Goal: Transaction & Acquisition: Subscribe to service/newsletter

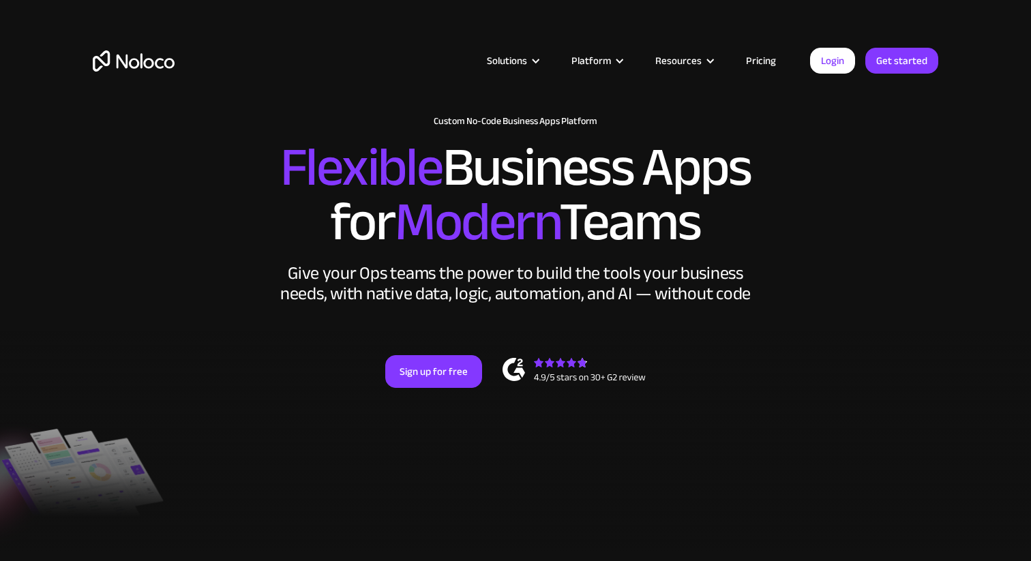
click at [764, 60] on link "Pricing" at bounding box center [761, 61] width 64 height 18
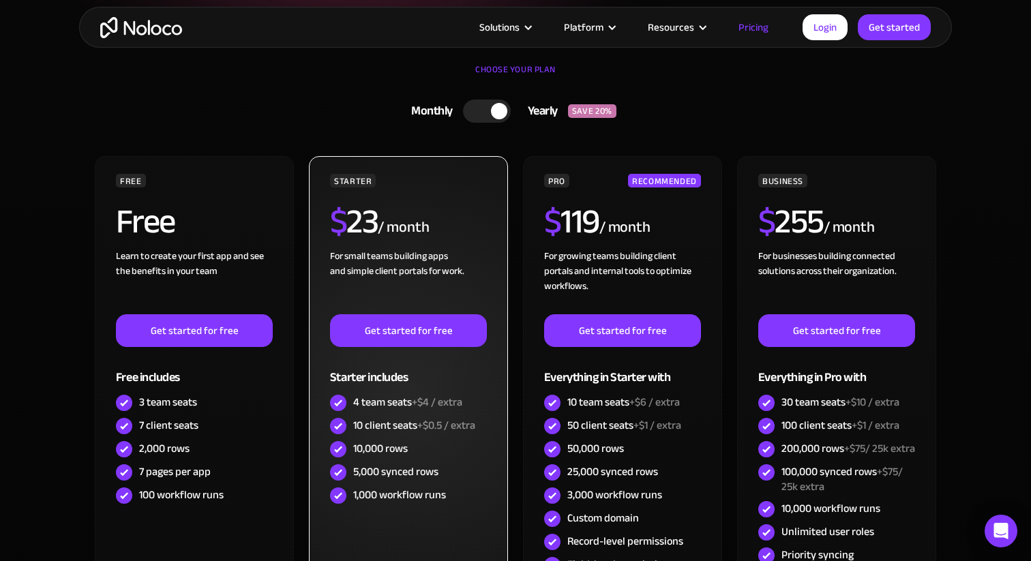
scroll to position [316, 0]
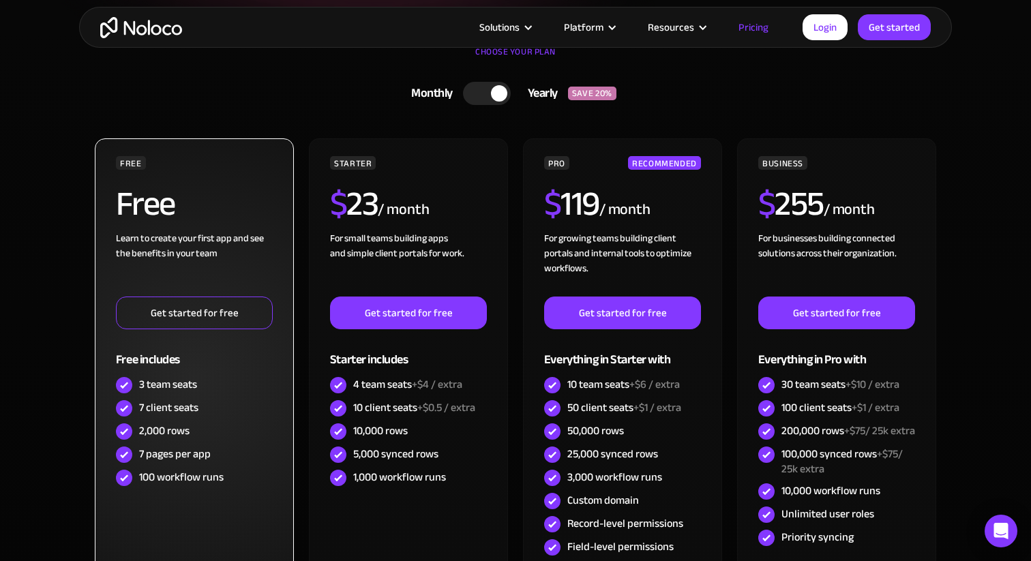
click at [222, 319] on link "Get started for free" at bounding box center [194, 313] width 157 height 33
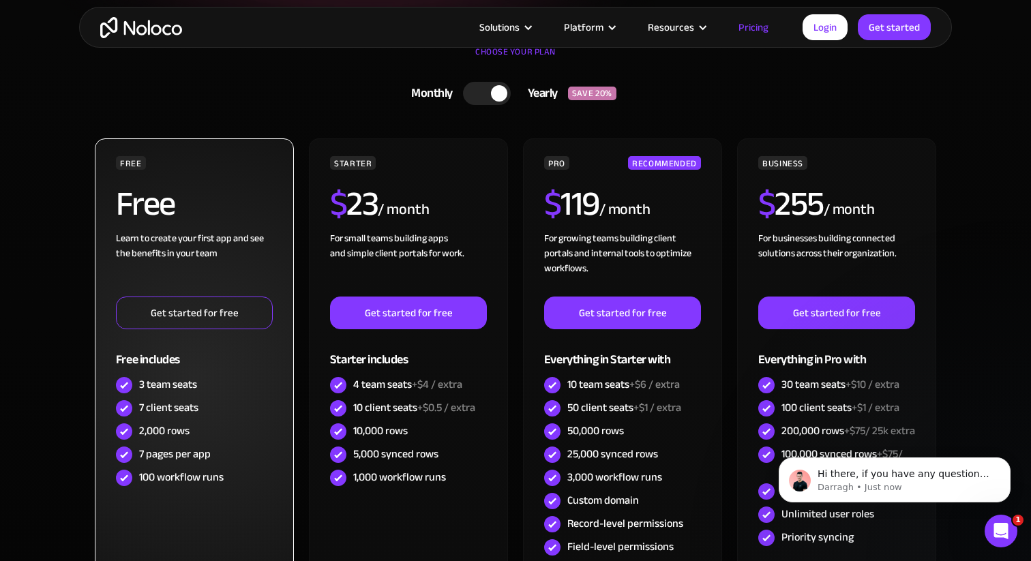
scroll to position [0, 0]
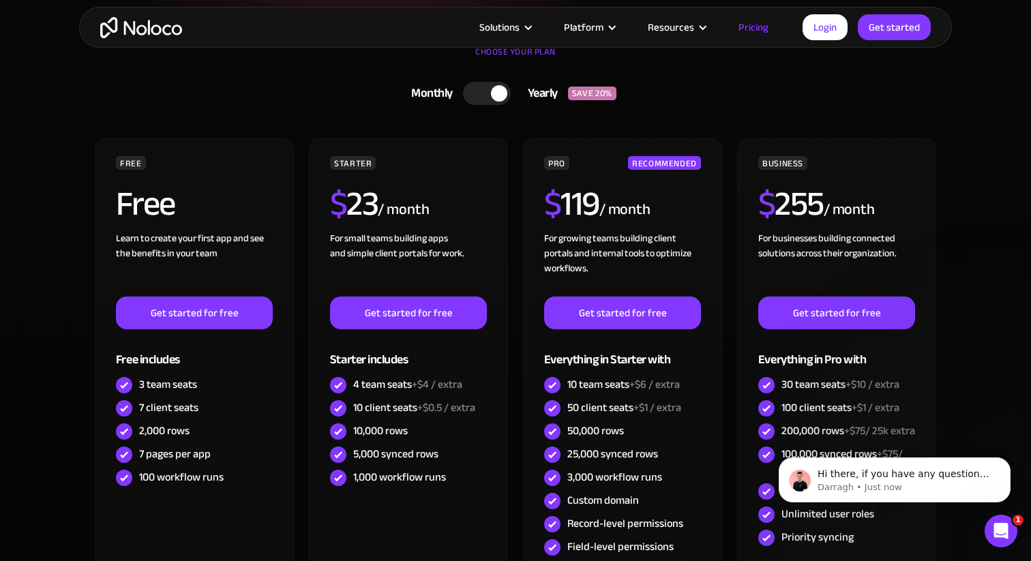
click at [150, 41] on div "Solutions Use Cases Business Types Project Management Keep track of customers, …" at bounding box center [515, 27] width 873 height 41
click at [153, 33] on img "home" at bounding box center [141, 27] width 82 height 21
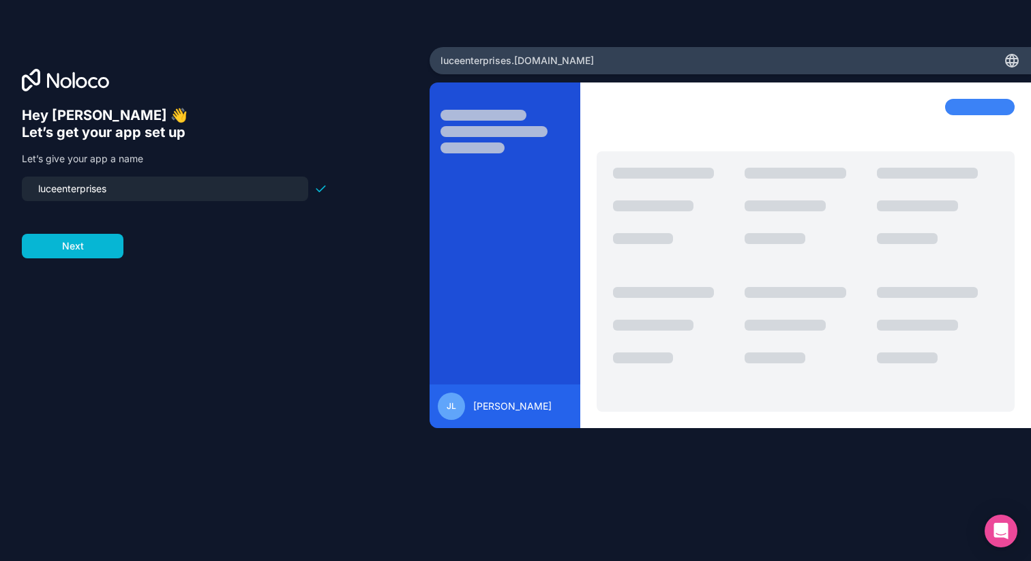
click at [157, 192] on input "luceenterprises" at bounding box center [165, 188] width 270 height 19
type input "mustard-capital"
click at [94, 245] on button "Next" at bounding box center [73, 246] width 102 height 25
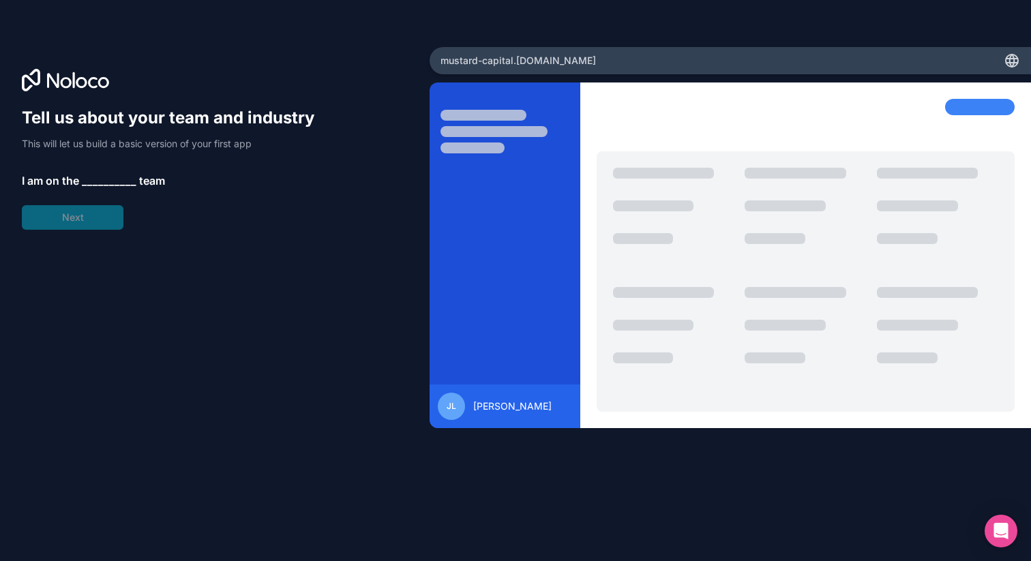
click at [102, 179] on span "__________" at bounding box center [109, 180] width 55 height 16
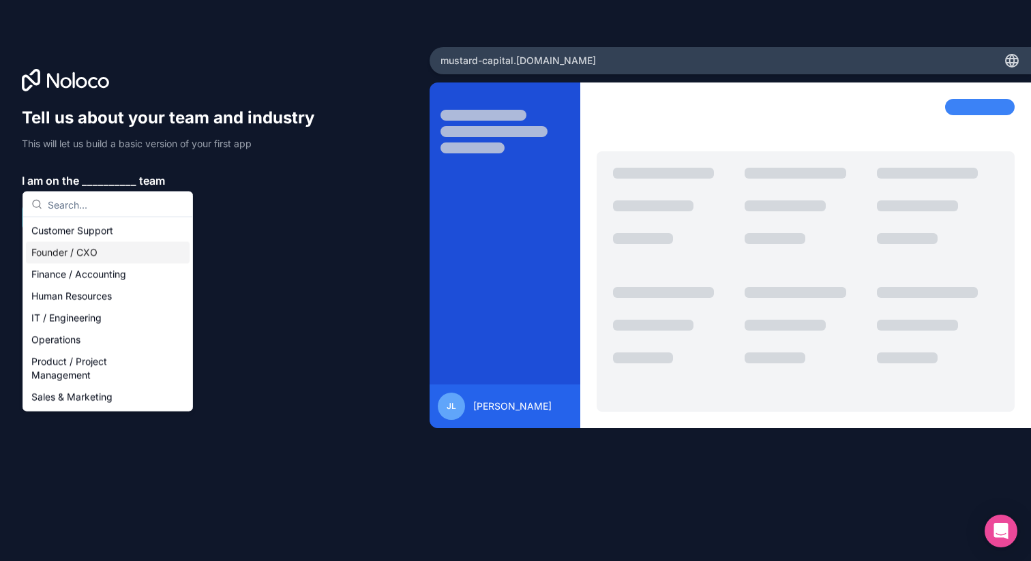
click at [74, 255] on div "Founder / CXO" at bounding box center [108, 253] width 164 height 22
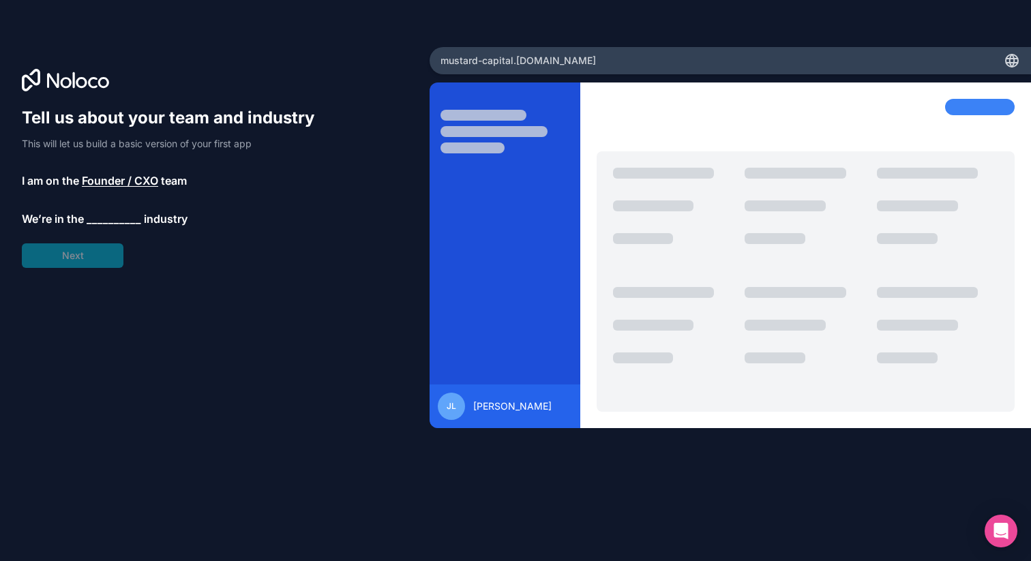
click at [109, 213] on span "__________" at bounding box center [114, 219] width 55 height 16
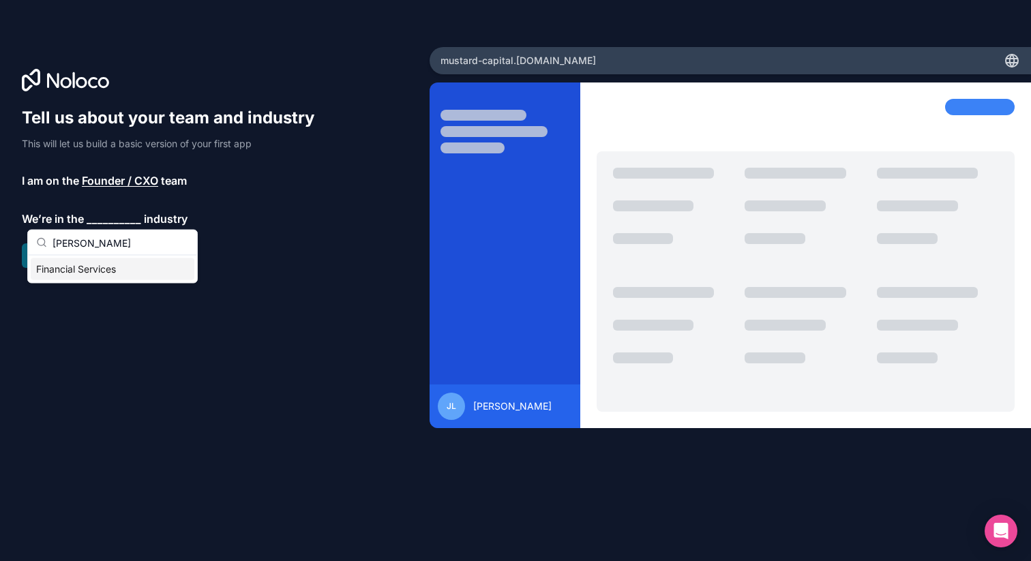
type input "finan"
click at [91, 274] on div "Financial Services" at bounding box center [113, 269] width 164 height 22
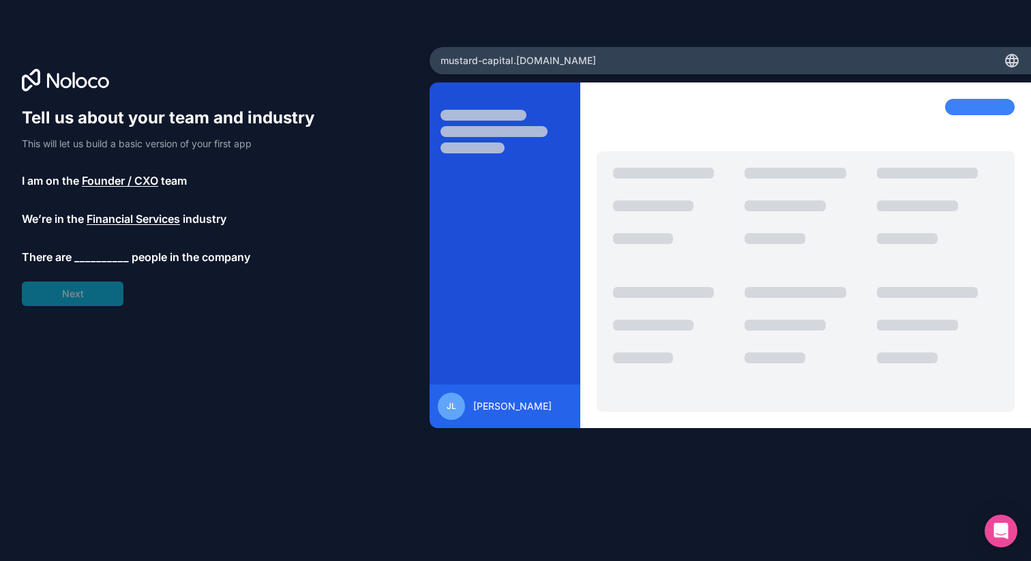
click at [95, 259] on span "__________" at bounding box center [101, 257] width 55 height 16
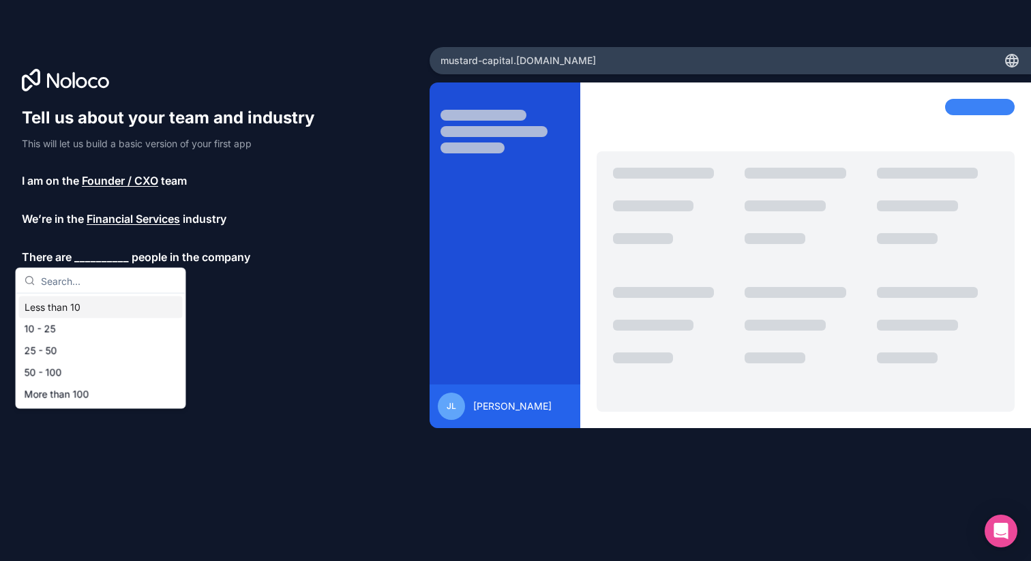
click at [86, 313] on div "Less than 10" at bounding box center [101, 308] width 164 height 22
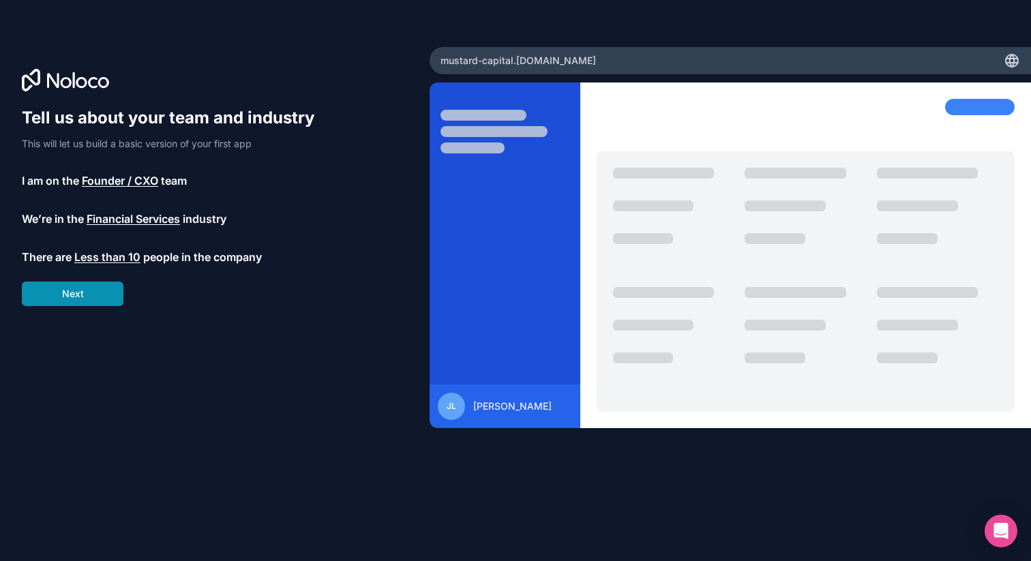
click at [105, 295] on button "Next" at bounding box center [73, 294] width 102 height 25
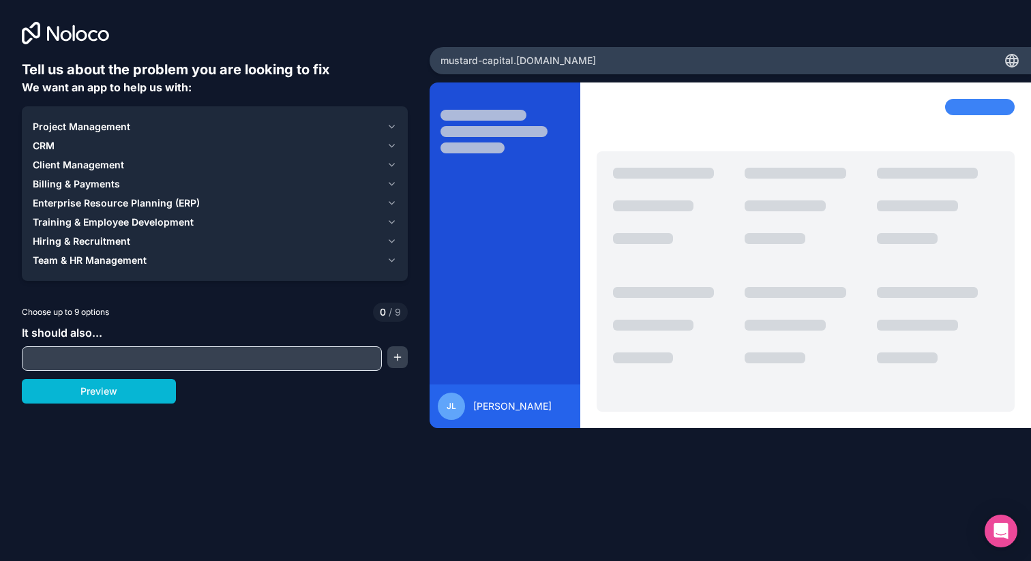
click at [154, 359] on input "text" at bounding box center [201, 358] width 353 height 19
click at [395, 127] on icon "button" at bounding box center [392, 126] width 10 height 11
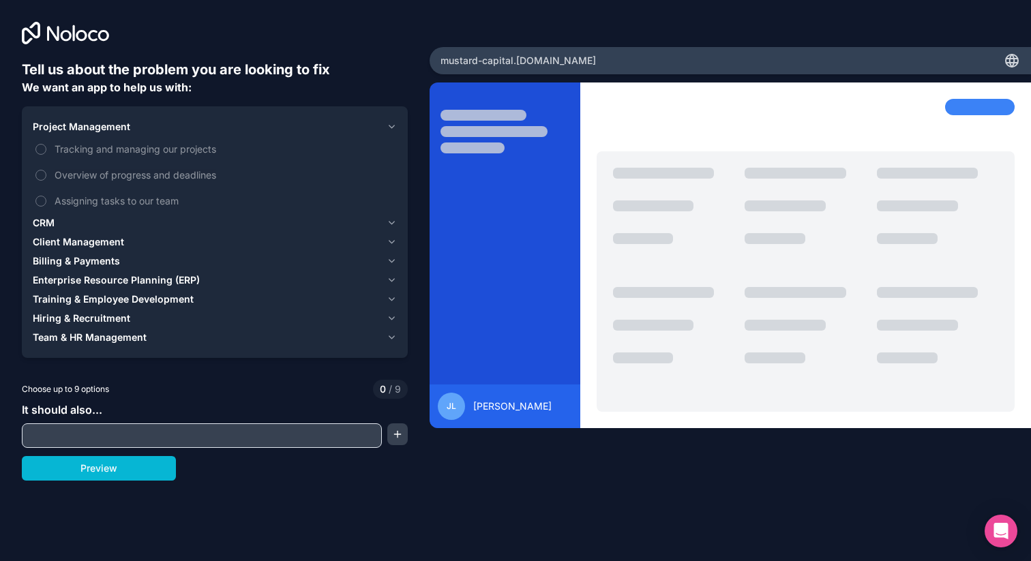
click at [391, 127] on icon "button" at bounding box center [392, 126] width 10 height 11
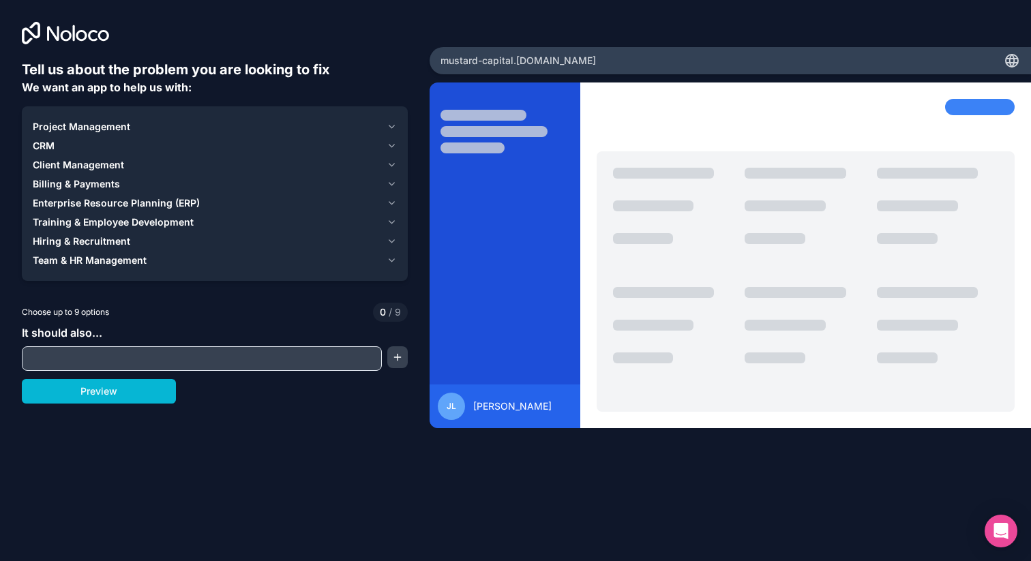
click at [395, 140] on icon "button" at bounding box center [392, 145] width 10 height 11
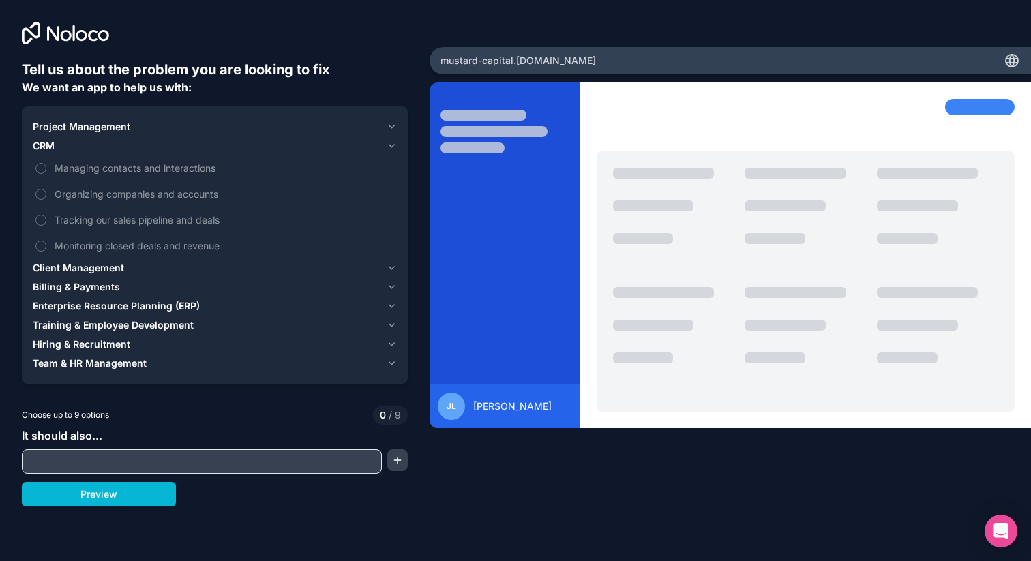
click at [393, 143] on icon "button" at bounding box center [392, 145] width 10 height 11
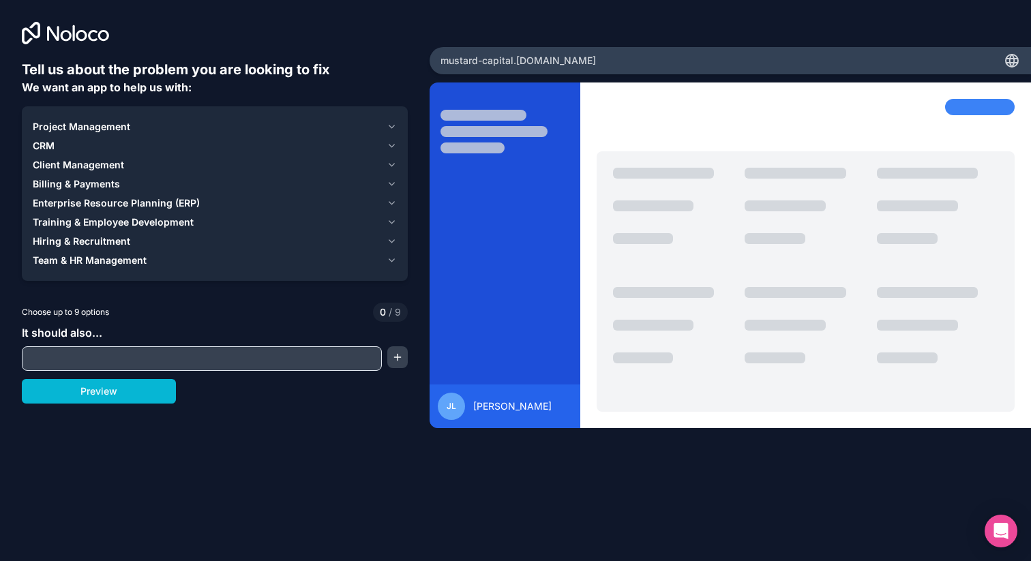
click at [232, 351] on input "text" at bounding box center [201, 358] width 353 height 19
type input "data room"
click at [198, 362] on input "data room" at bounding box center [201, 358] width 353 height 19
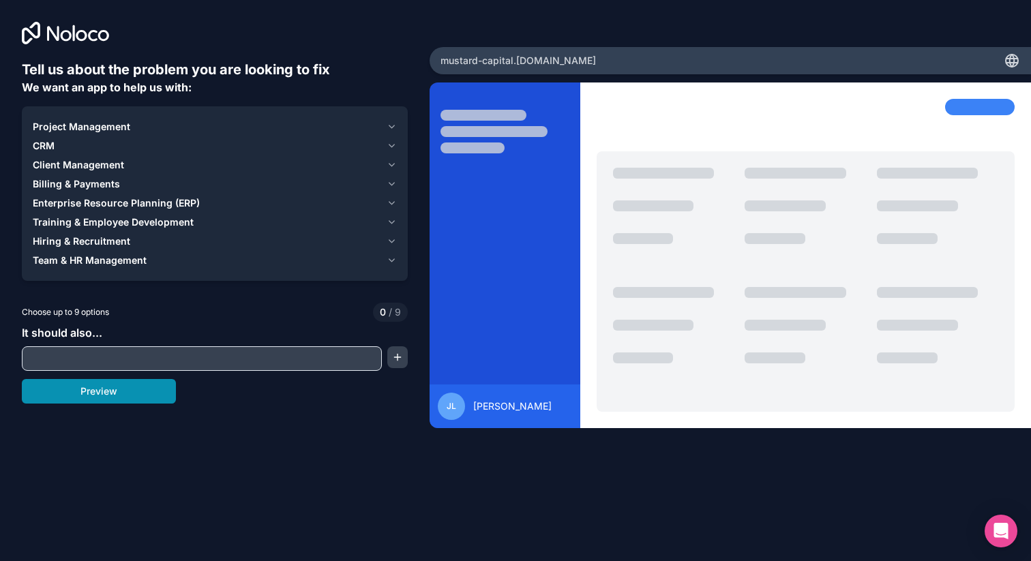
click at [102, 393] on button "Preview" at bounding box center [99, 391] width 154 height 25
click at [394, 257] on icon "button" at bounding box center [392, 260] width 10 height 11
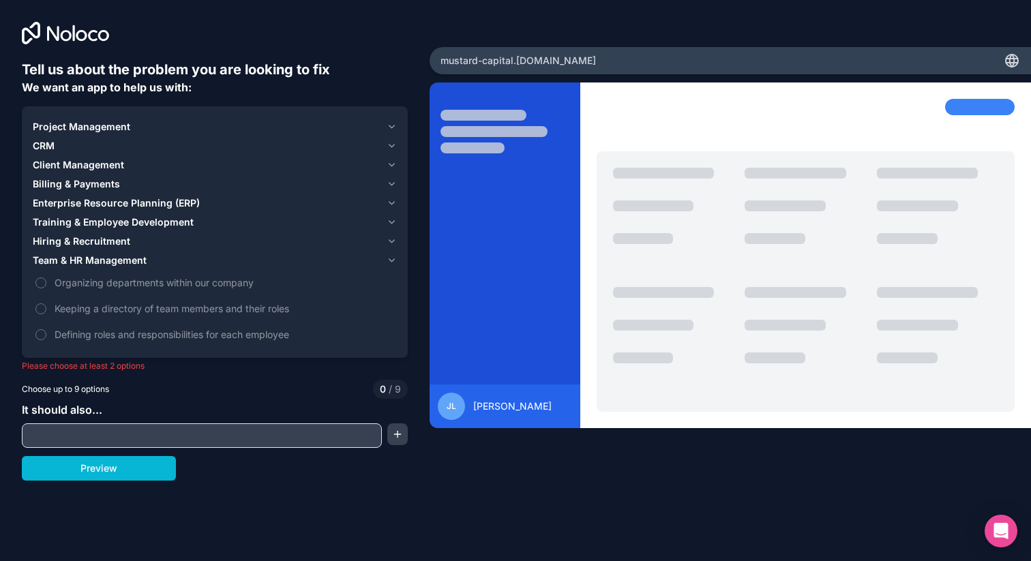
click at [389, 240] on icon "button" at bounding box center [391, 241] width 5 height 3
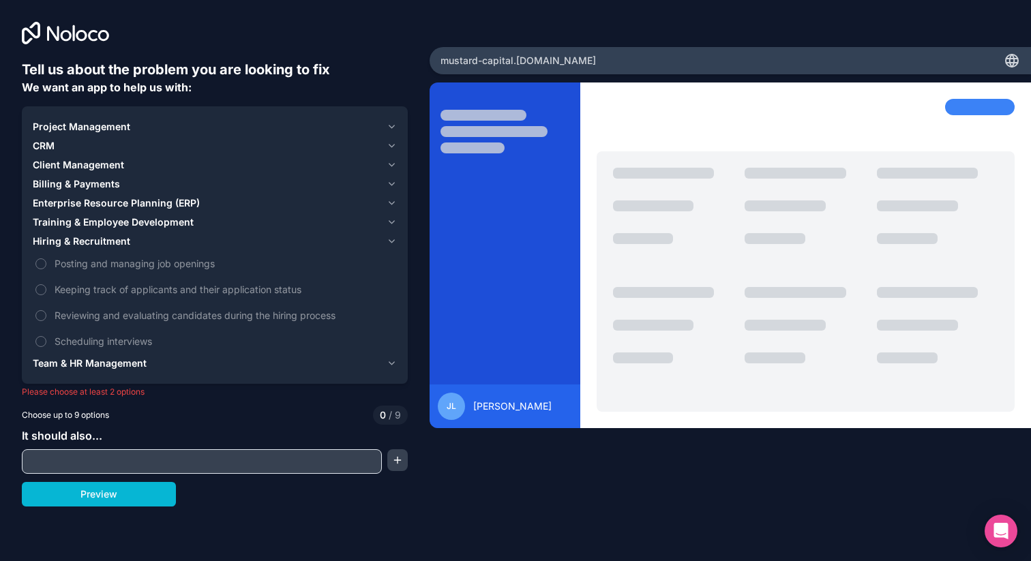
click at [391, 216] on button "Training & Employee Development" at bounding box center [215, 222] width 364 height 19
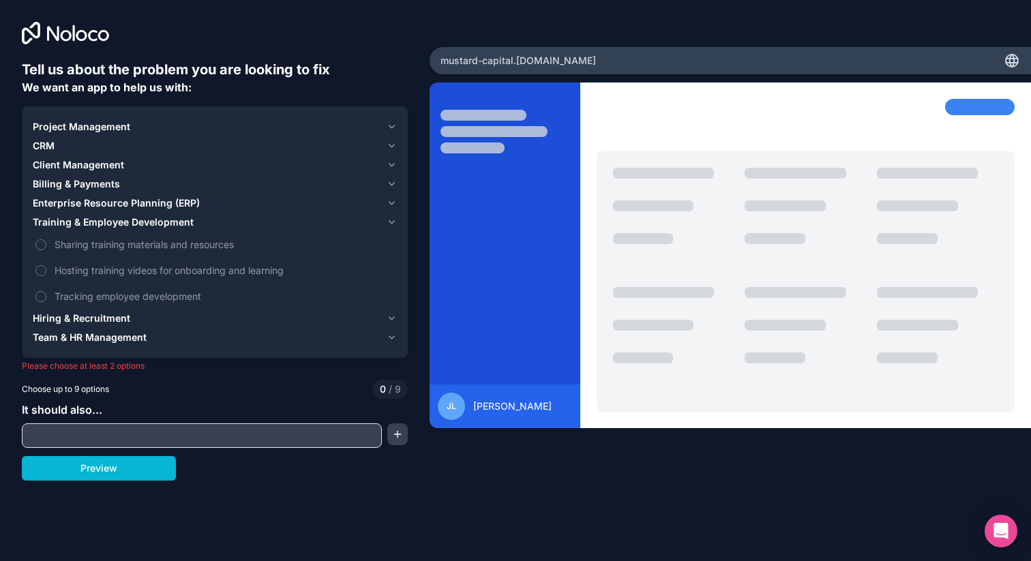
click at [391, 200] on icon "button" at bounding box center [392, 203] width 10 height 11
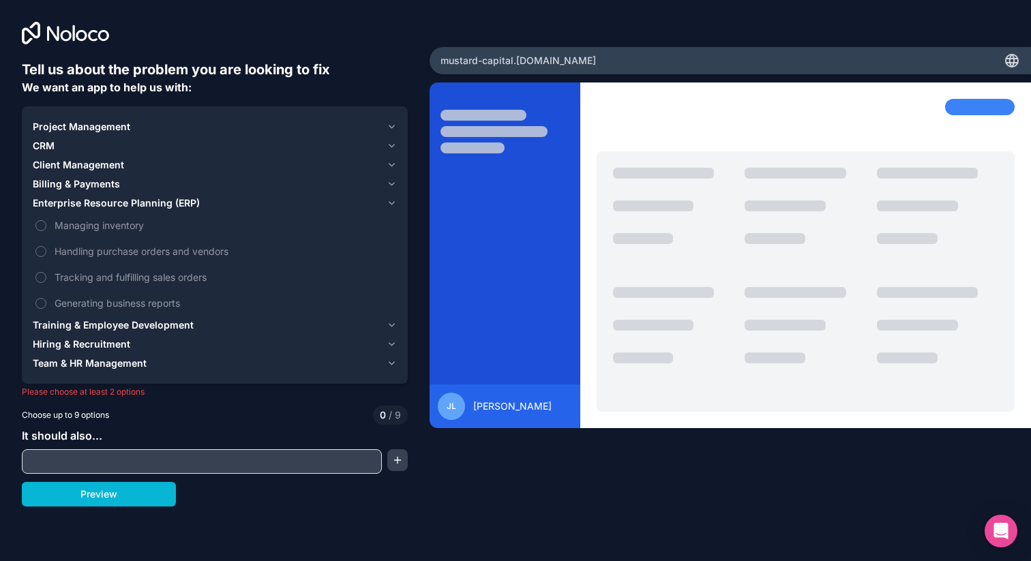
click at [391, 169] on icon "button" at bounding box center [392, 165] width 10 height 11
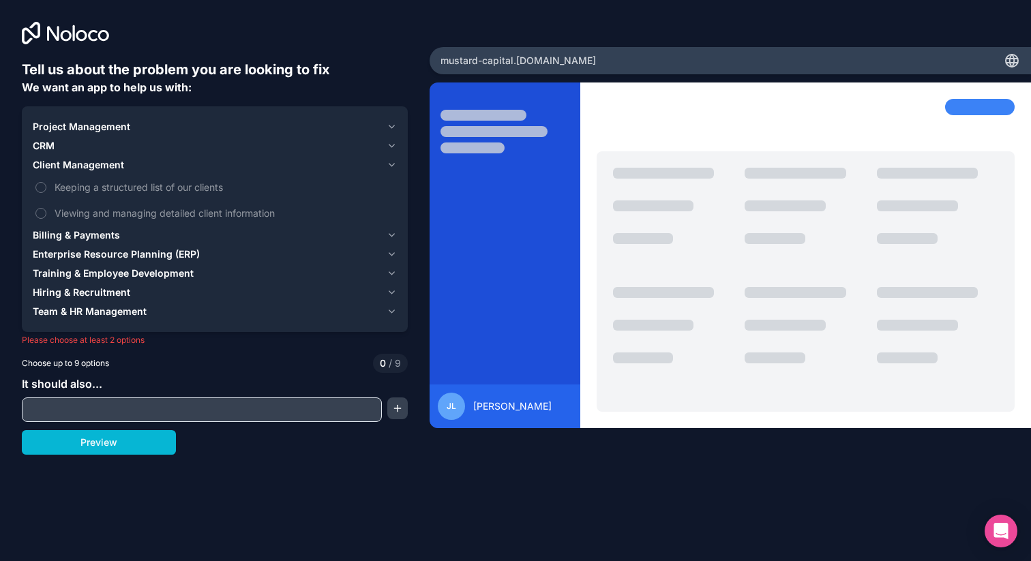
click at [393, 146] on icon "button" at bounding box center [392, 145] width 10 height 11
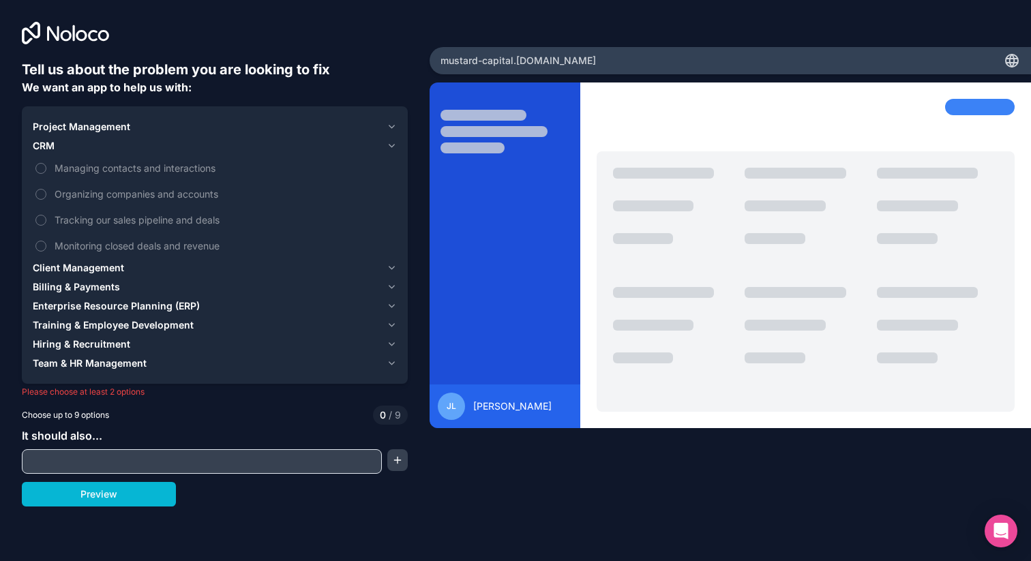
click at [392, 126] on icon "button" at bounding box center [392, 126] width 10 height 11
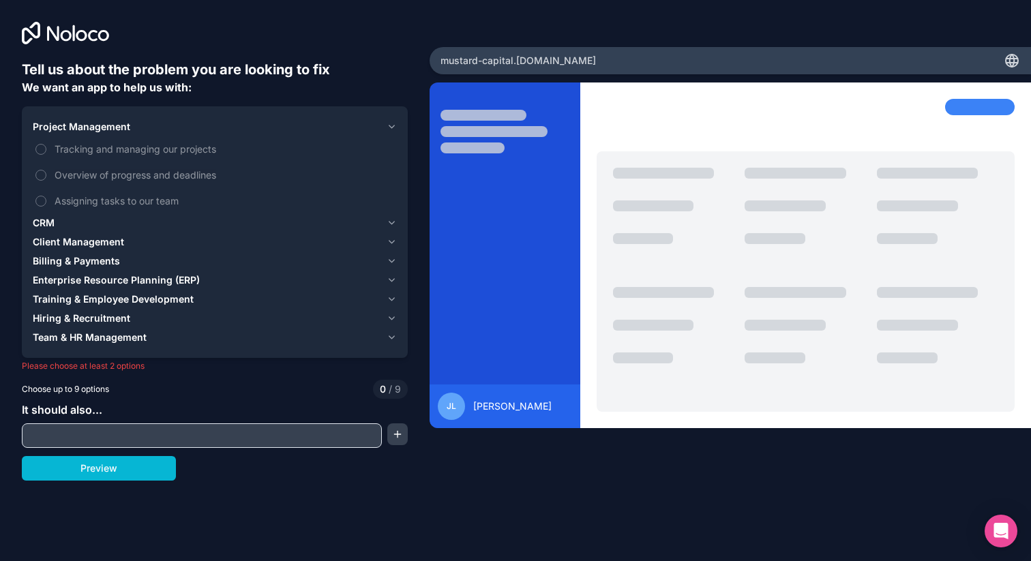
click at [50, 32] on icon at bounding box center [65, 33] width 87 height 22
